Goal: Find contact information: Find contact information

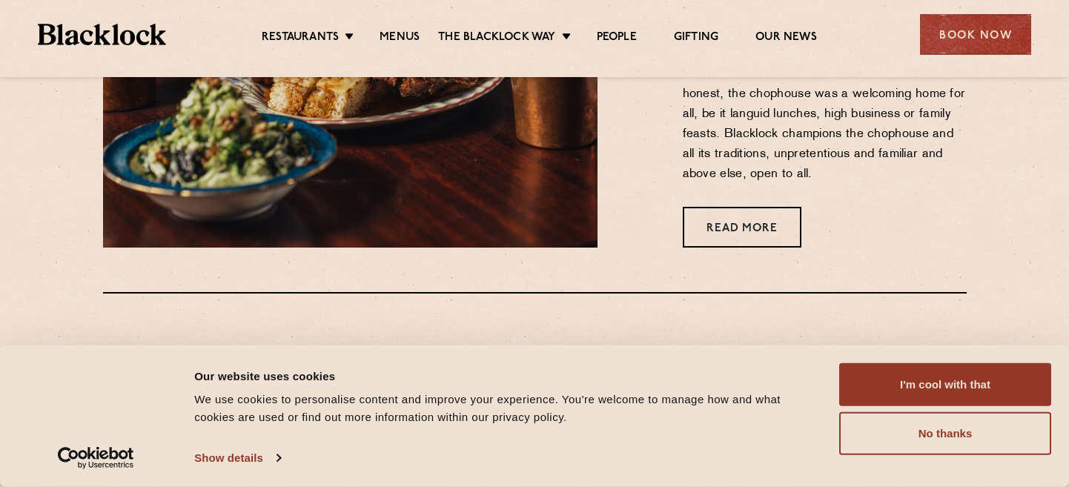
scroll to position [708, 0]
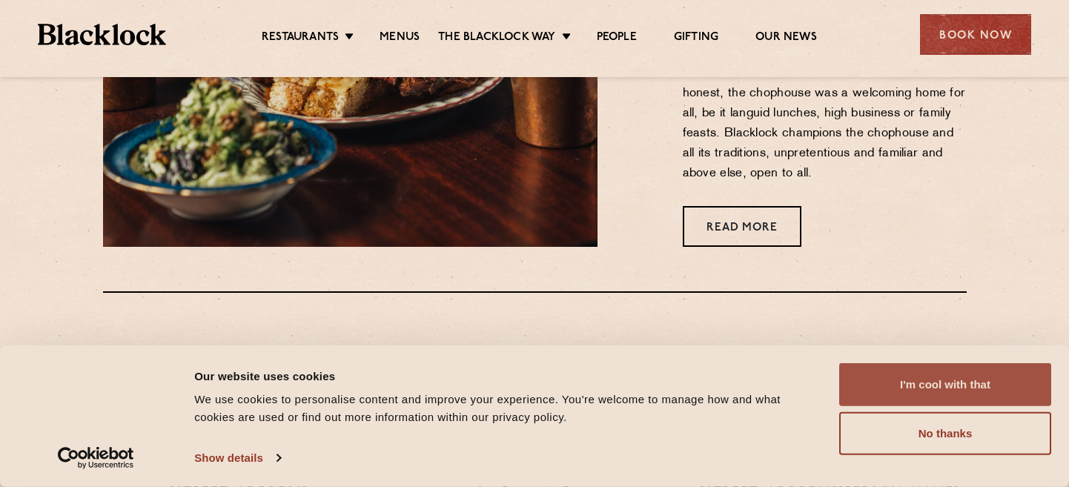
click at [964, 388] on button "I'm cool with that" at bounding box center [945, 384] width 212 height 43
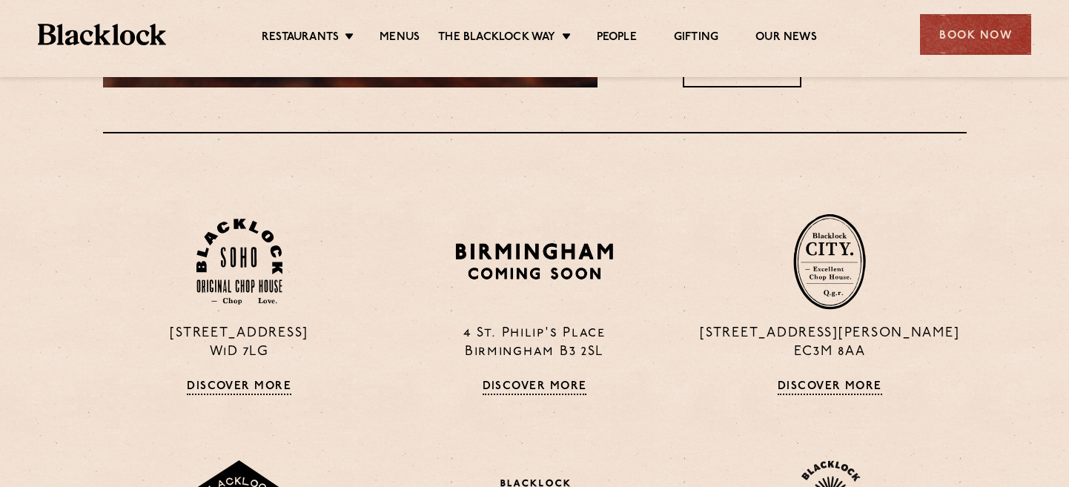
scroll to position [913, 0]
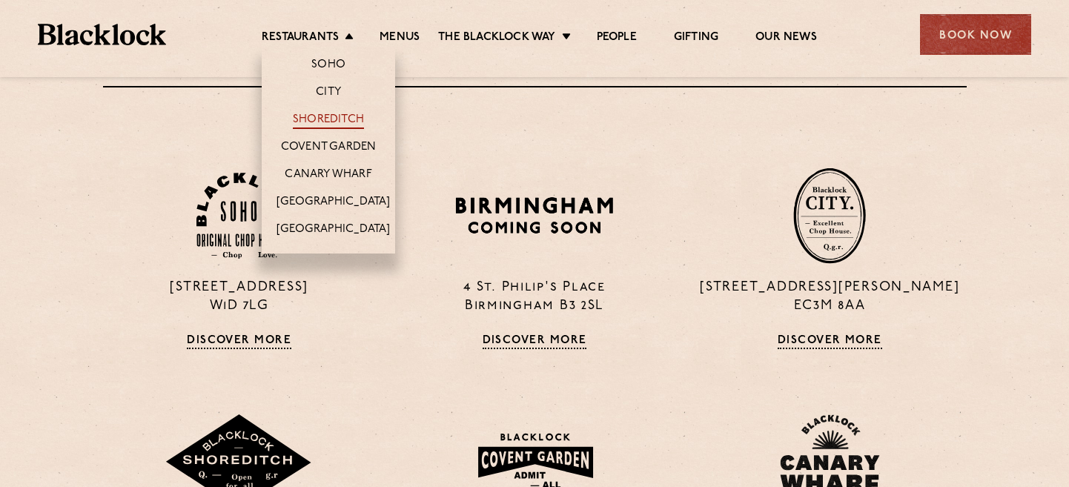
click at [320, 116] on link "Shoreditch" at bounding box center [328, 121] width 71 height 16
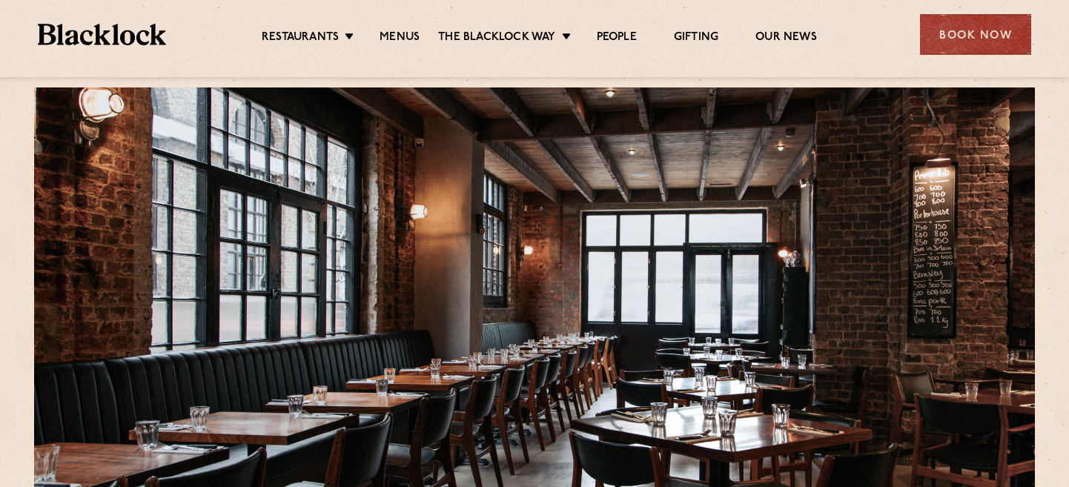
scroll to position [28, 0]
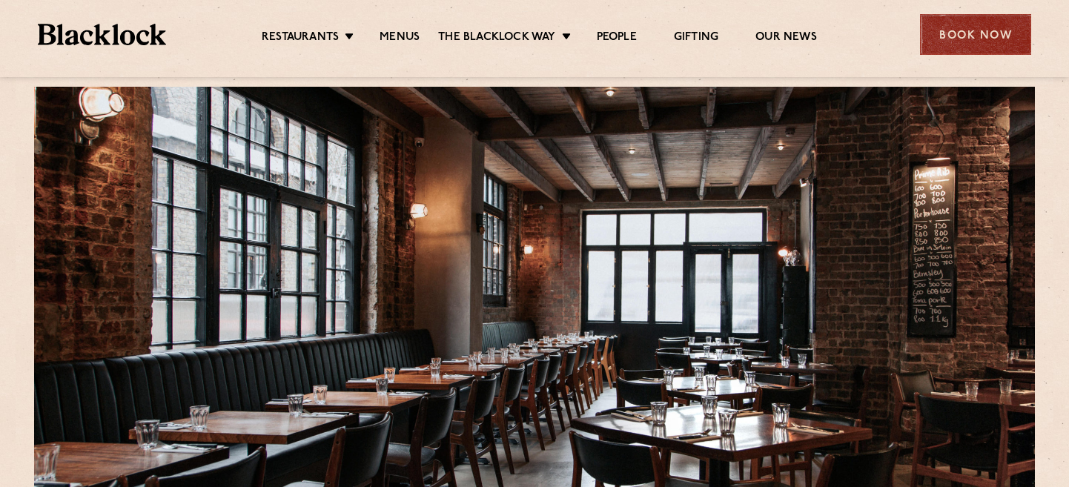
click at [965, 30] on div "Book Now" at bounding box center [975, 34] width 111 height 41
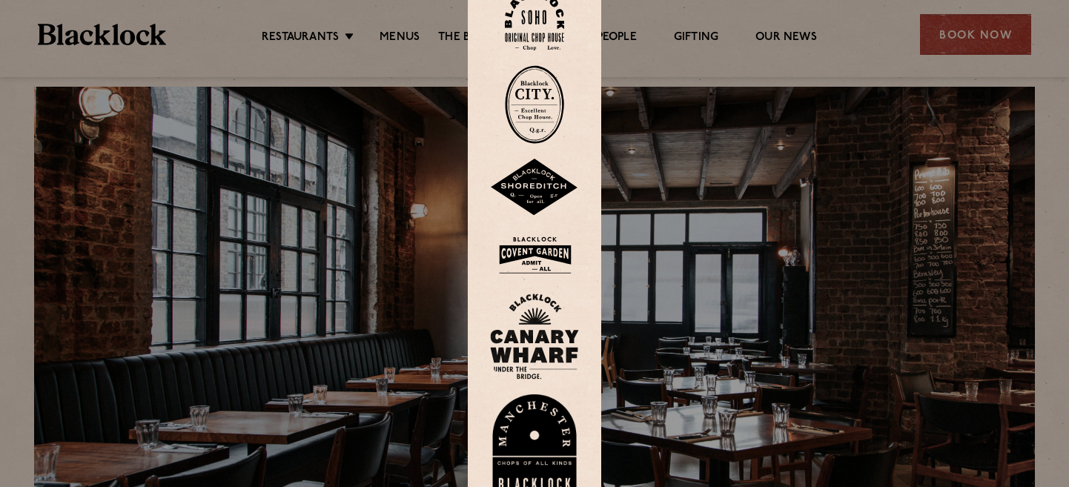
click at [540, 178] on img at bounding box center [534, 188] width 89 height 58
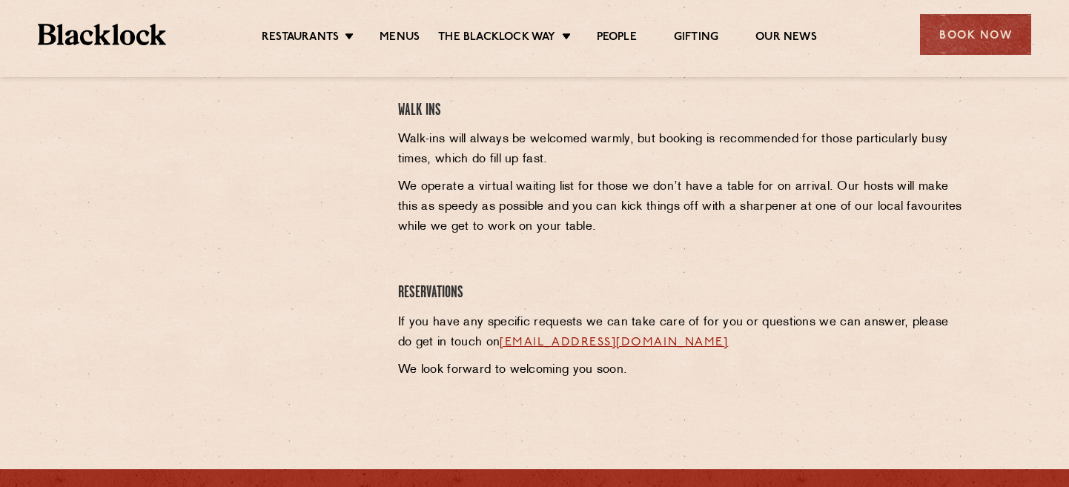
scroll to position [808, 0]
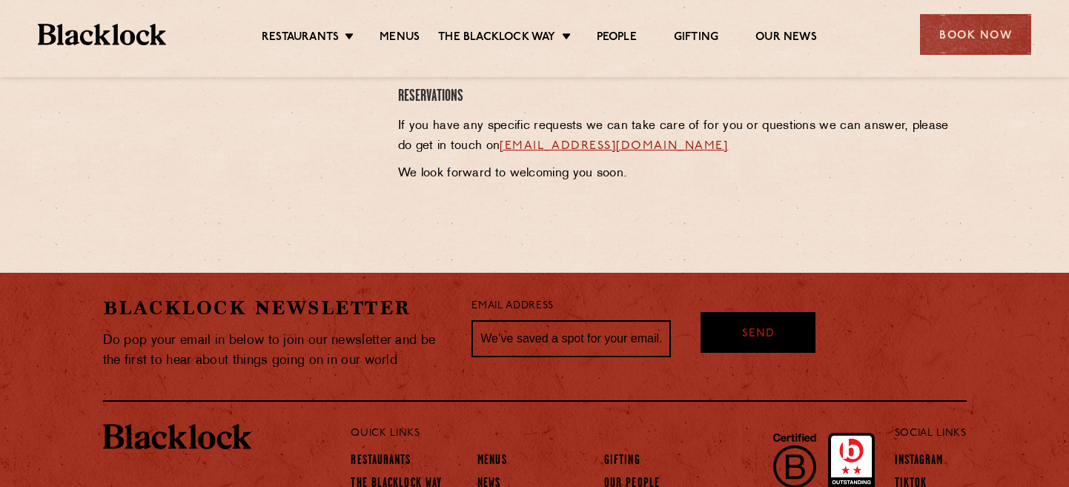
click at [589, 142] on link "shoreditch@theblacklock.com" at bounding box center [614, 146] width 228 height 12
